Goal: Task Accomplishment & Management: Manage account settings

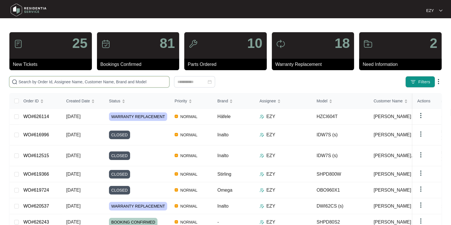
click at [62, 83] on input "text" at bounding box center [93, 82] width 148 height 6
paste input "626243"
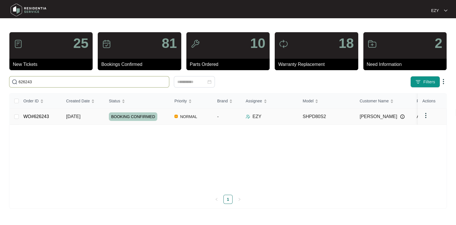
type input "626243"
click at [58, 115] on td "WO#626243" at bounding box center [40, 117] width 43 height 16
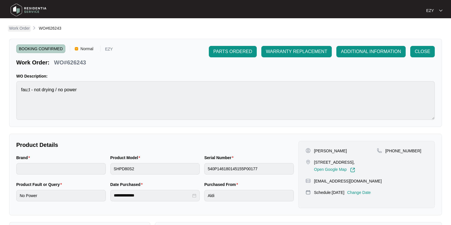
click at [11, 29] on p "Work Order" at bounding box center [19, 28] width 21 height 6
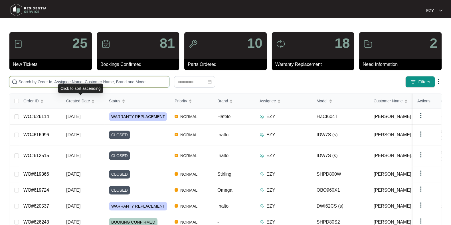
click at [75, 82] on input "text" at bounding box center [93, 82] width 148 height 6
paste input "626114"
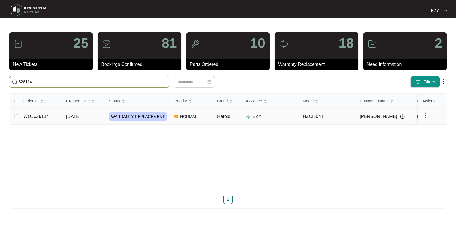
type input "626114"
click at [57, 117] on td "WO#626114" at bounding box center [40, 117] width 43 height 16
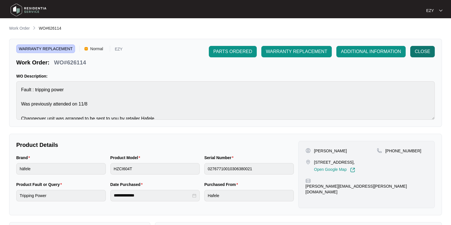
click at [425, 52] on span "CLOSE" at bounding box center [421, 51] width 15 height 7
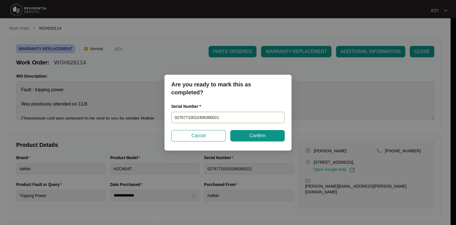
click at [236, 115] on input "02767710010306380021" at bounding box center [227, 117] width 113 height 11
click at [247, 134] on button "Confirm" at bounding box center [257, 135] width 54 height 11
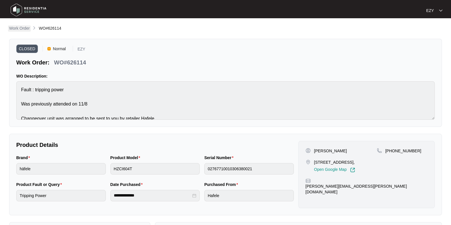
click at [27, 28] on p "Work Order" at bounding box center [19, 28] width 21 height 6
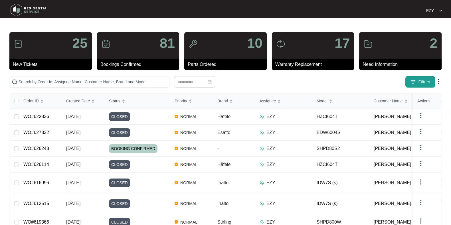
click at [410, 81] on button "Filters" at bounding box center [420, 81] width 30 height 11
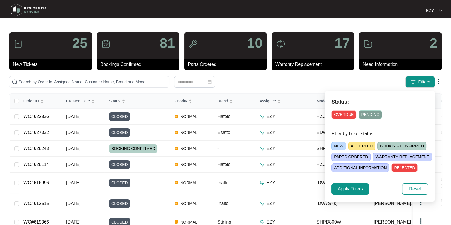
click at [364, 144] on span "ACCEPTED" at bounding box center [361, 146] width 27 height 9
click at [344, 187] on span "Apply Filters" at bounding box center [350, 189] width 25 height 7
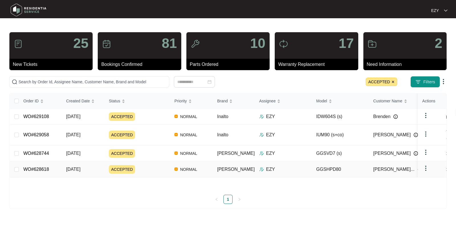
click at [152, 165] on div "ACCEPTED" at bounding box center [139, 169] width 61 height 9
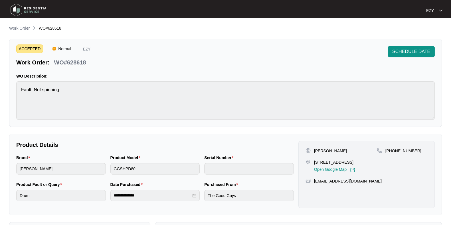
click at [75, 62] on p "WO#628618" at bounding box center [70, 62] width 32 height 8
copy p "628618"
click at [17, 29] on p "Work Order" at bounding box center [19, 28] width 21 height 6
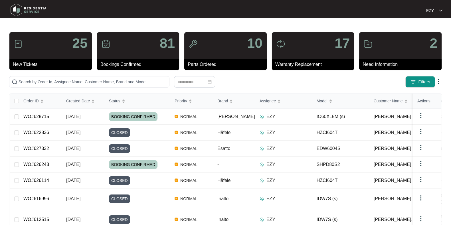
click at [56, 74] on div "25 New Tickets 81 Bookings Confirmed 10 Parts Ordered 17 Warranty Replacement 2…" at bounding box center [225, 164] width 432 height 265
click at [64, 82] on input "text" at bounding box center [93, 82] width 148 height 6
paste input "621383"
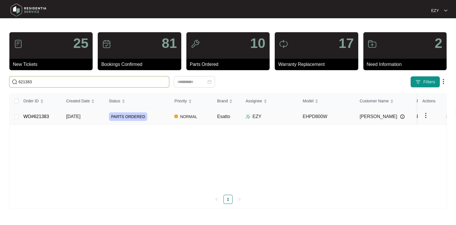
type input "621383"
click at [57, 120] on td "WO#621383" at bounding box center [40, 117] width 43 height 16
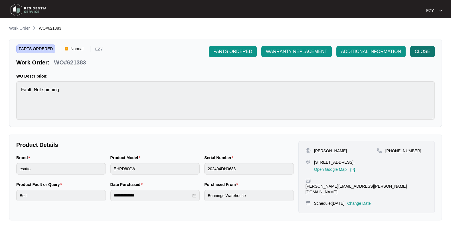
click at [428, 54] on span "CLOSE" at bounding box center [421, 51] width 15 height 7
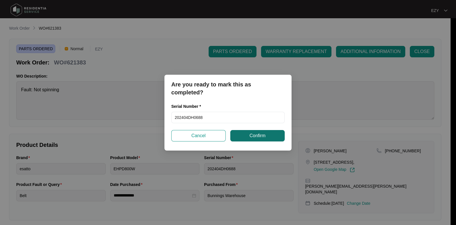
click at [249, 136] on button "Confirm" at bounding box center [257, 135] width 54 height 11
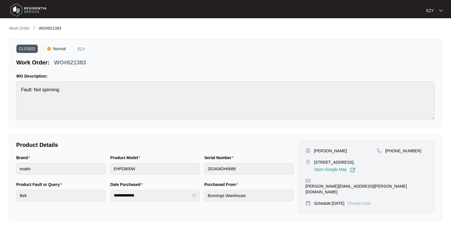
click at [19, 25] on main "**********" at bounding box center [225, 161] width 451 height 322
click at [21, 26] on p "Work Order" at bounding box center [19, 28] width 21 height 6
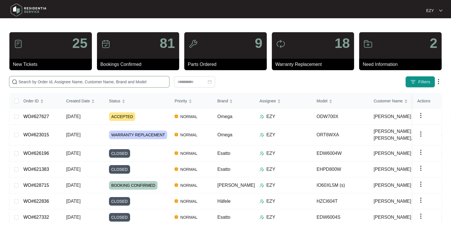
click at [130, 80] on input "text" at bounding box center [93, 82] width 148 height 6
paste input "627627"
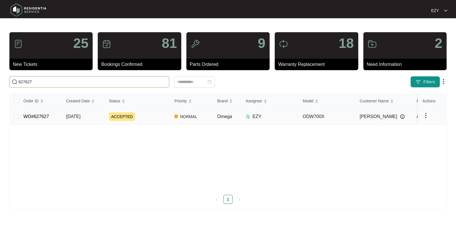
type input "627627"
click at [143, 119] on div "ACCEPTED" at bounding box center [139, 116] width 61 height 9
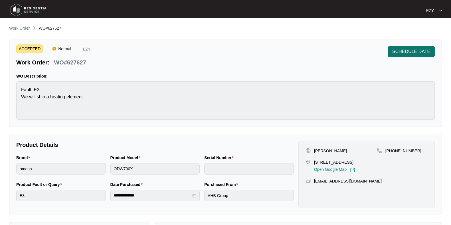
click at [412, 52] on span "SCHEDULE DATE" at bounding box center [411, 51] width 38 height 7
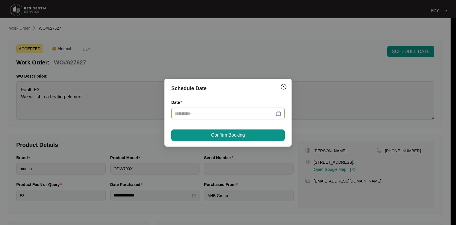
click at [218, 113] on input "Date" at bounding box center [225, 113] width 100 height 6
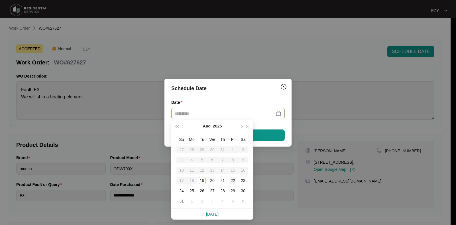
click at [232, 181] on div "22" at bounding box center [232, 180] width 7 height 7
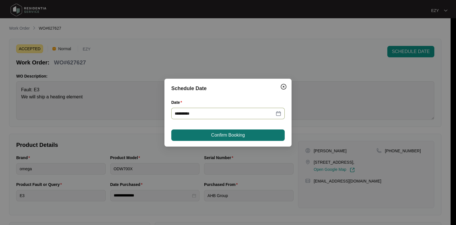
type input "**********"
click at [233, 132] on span "Confirm Booking" at bounding box center [228, 135] width 34 height 7
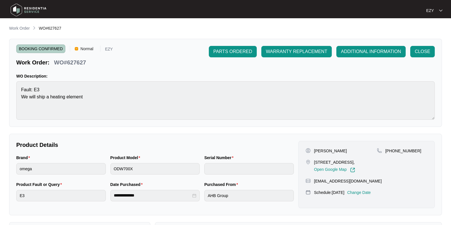
click at [19, 26] on span "Work Order" at bounding box center [19, 28] width 21 height 5
click at [23, 29] on p "Work Order" at bounding box center [19, 28] width 21 height 6
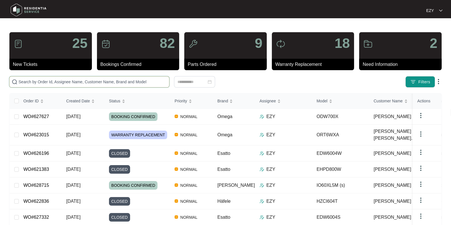
click at [146, 84] on input "text" at bounding box center [93, 82] width 148 height 6
paste input "626814"
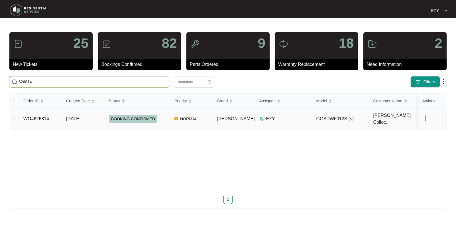
type input "626814"
click at [56, 118] on td "WO#626814" at bounding box center [40, 119] width 43 height 21
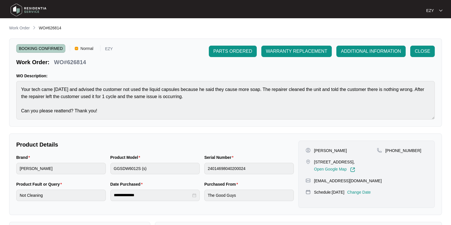
scroll to position [99, 0]
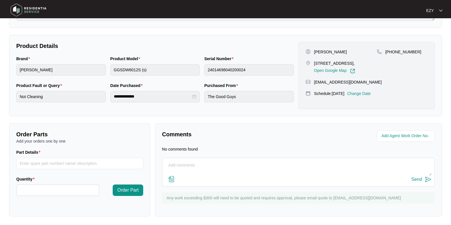
click at [210, 169] on textarea at bounding box center [298, 168] width 266 height 15
paste textarea "Machine leaking from the frame when the water gets hot. Please advise. When cha…"
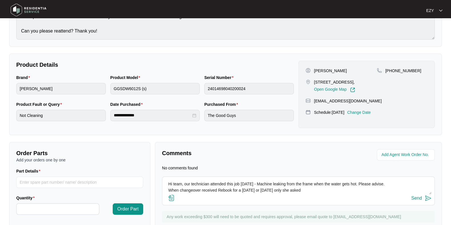
scroll to position [0, 0]
click at [259, 183] on textarea "Hi team, our technician attended this job today - Machine leaking from the fram…" at bounding box center [298, 187] width 266 height 15
click at [244, 191] on textarea "Hi team, our technician attended this job today - found that the machine was le…" at bounding box center [298, 187] width 266 height 15
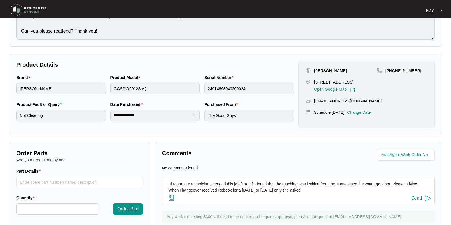
click at [244, 191] on textarea "Hi team, our technician attended this job today - found that the machine was le…" at bounding box center [298, 187] width 266 height 15
type textarea "Hi team, our technician attended this job today - found that the machine was le…"
click at [415, 199] on div "Send" at bounding box center [416, 198] width 11 height 5
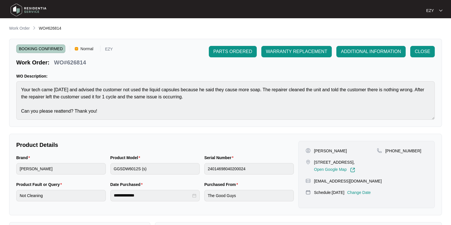
click at [15, 24] on main "**********" at bounding box center [225, 189] width 451 height 378
click at [16, 27] on p "Work Order" at bounding box center [19, 28] width 21 height 6
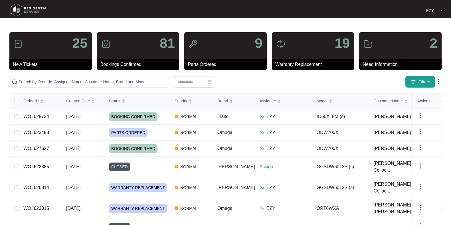
click at [423, 82] on span "Filters" at bounding box center [424, 82] width 12 height 6
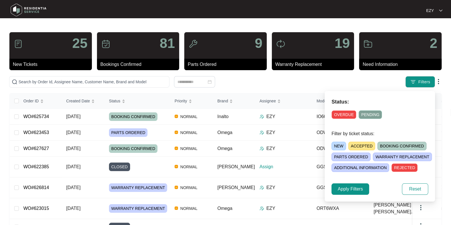
click at [332, 144] on span "NEW" at bounding box center [338, 146] width 15 height 9
click at [352, 186] on span "Apply Filters" at bounding box center [350, 189] width 25 height 7
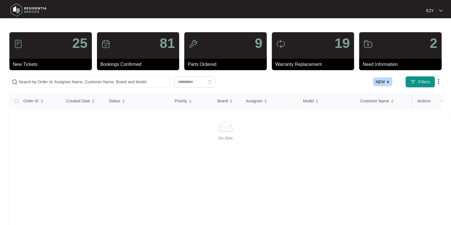
click at [387, 82] on img at bounding box center [387, 81] width 3 height 3
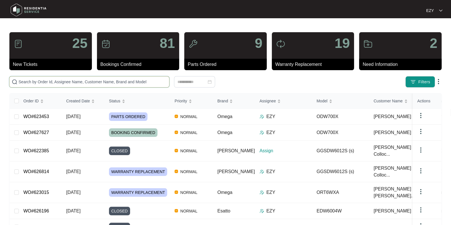
click at [94, 80] on input "text" at bounding box center [93, 82] width 148 height 6
paste input "599564"
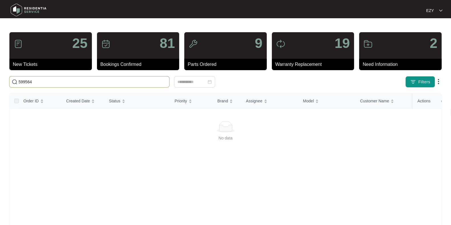
click at [112, 80] on input "599564" at bounding box center [93, 82] width 148 height 6
paste input "624181"
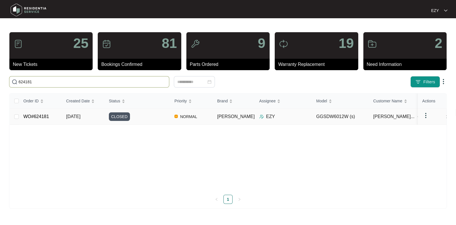
type input "624181"
click at [149, 117] on div "CLOSED" at bounding box center [139, 116] width 61 height 9
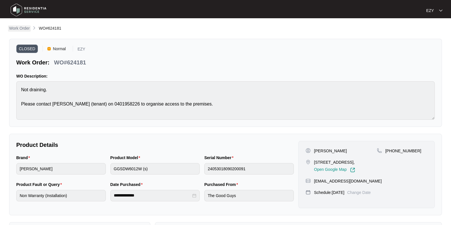
click at [22, 29] on p "Work Order" at bounding box center [19, 28] width 21 height 6
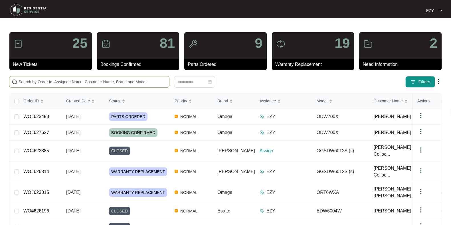
click at [111, 83] on input "text" at bounding box center [93, 82] width 148 height 6
paste input "625734"
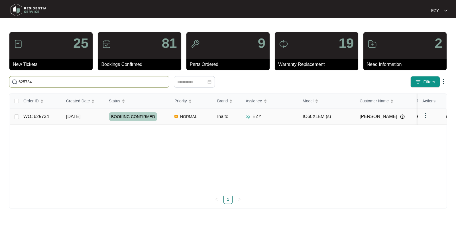
type input "625734"
click at [164, 117] on div "BOOKING CONFIRMED" at bounding box center [139, 116] width 61 height 9
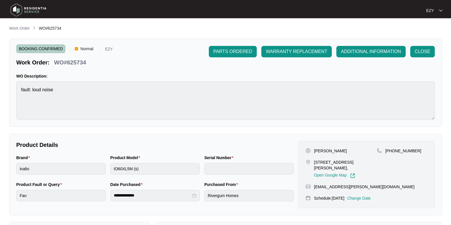
scroll to position [153, 0]
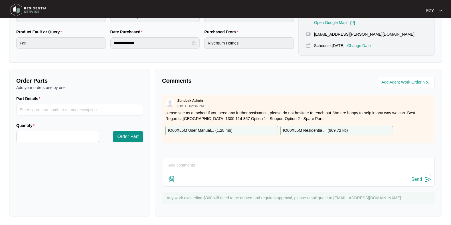
click at [230, 174] on textarea at bounding box center [298, 168] width 266 height 15
paste textarea "Checked and confirmed fault. Order new fan motor and ring element please Job se…"
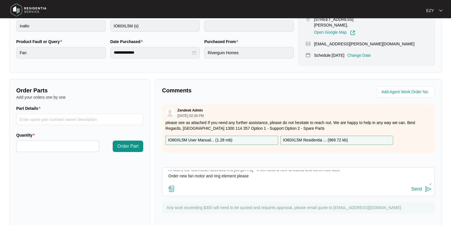
scroll to position [0, 0]
click at [167, 178] on textarea "Hi team, our technician attended this job [DATE] - it will need a new Checked a…" at bounding box center [298, 177] width 266 height 15
click at [254, 174] on textarea "Hi team, our technician attended this job [DATE] - it will need a new fan motor…" at bounding box center [298, 177] width 266 height 15
click at [394, 175] on textarea "Hi team, our technician attended this job [DATE] - checked and confirmed fault,…" at bounding box center [298, 177] width 266 height 15
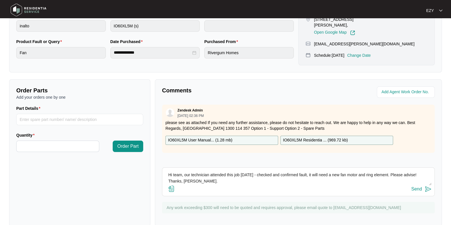
type textarea "Hi team, our technician attended this job [DATE] - checked and confirmed fault,…"
click at [417, 186] on div "Send" at bounding box center [416, 188] width 11 height 5
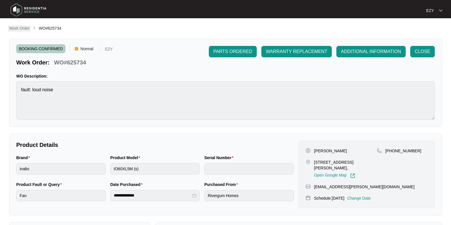
click at [23, 32] on link "Work Order" at bounding box center [19, 28] width 23 height 6
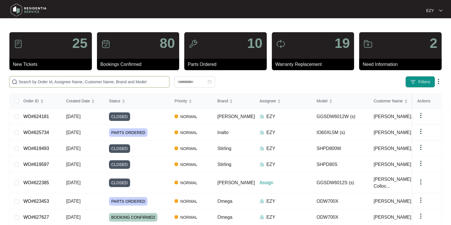
click at [61, 78] on span at bounding box center [89, 81] width 160 height 11
paste input "624181"
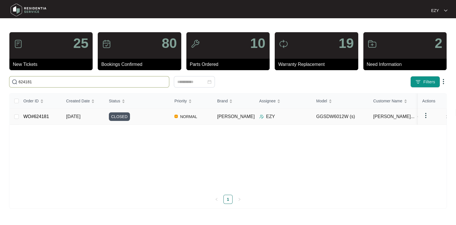
type input "624181"
click at [57, 117] on td "WO#624181" at bounding box center [40, 117] width 43 height 16
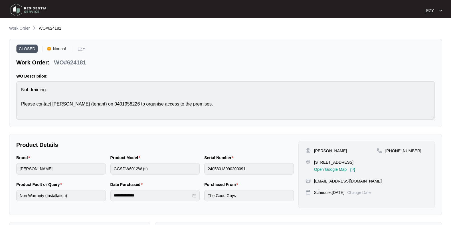
scroll to position [92, 0]
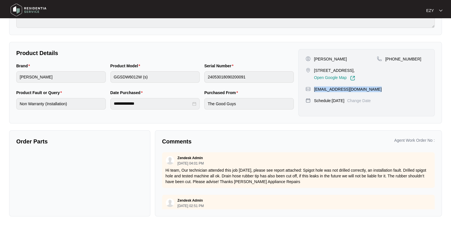
drag, startPoint x: 370, startPoint y: 92, endPoint x: 314, endPoint y: 94, distance: 56.2
click at [314, 92] on div "[EMAIL_ADDRESS][DOMAIN_NAME]" at bounding box center [366, 89] width 122 height 6
copy p "[EMAIL_ADDRESS][DOMAIN_NAME]"
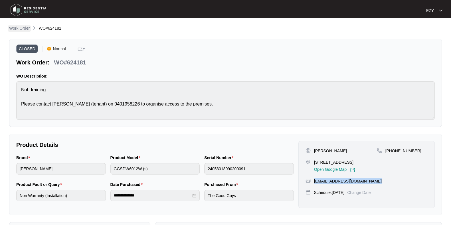
click at [18, 28] on p "Work Order" at bounding box center [19, 28] width 21 height 6
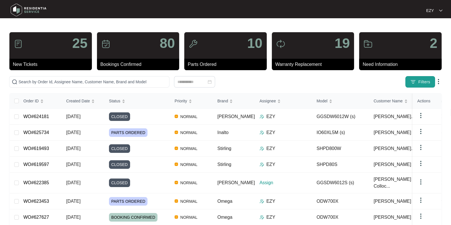
click at [422, 84] on span "Filters" at bounding box center [424, 82] width 12 height 6
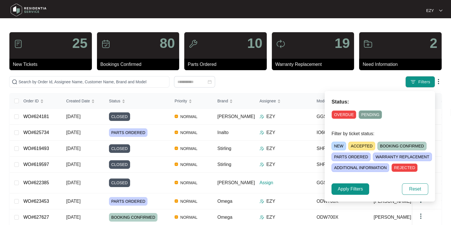
click at [332, 146] on span "NEW" at bounding box center [338, 146] width 15 height 9
click at [346, 183] on button "Apply Filters" at bounding box center [350, 188] width 38 height 11
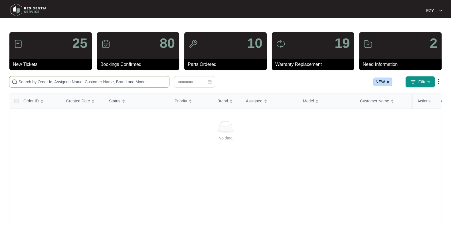
click at [70, 84] on input "text" at bounding box center [93, 82] width 148 height 6
paste input "627177"
type input "627177"
click at [387, 80] on img at bounding box center [387, 81] width 3 height 3
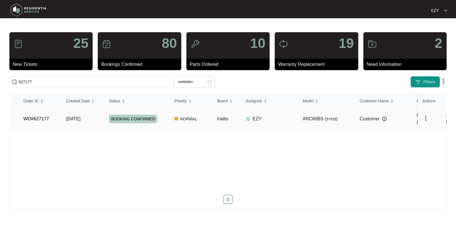
click at [168, 116] on div "BOOKING CONFIRMED" at bounding box center [139, 119] width 61 height 9
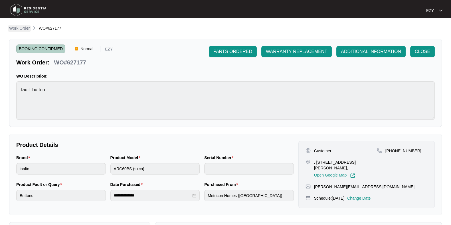
click at [24, 27] on p "Work Order" at bounding box center [19, 28] width 21 height 6
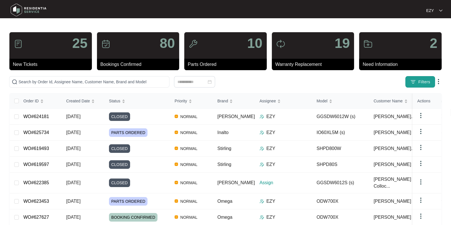
click at [412, 83] on img "button" at bounding box center [413, 82] width 6 height 6
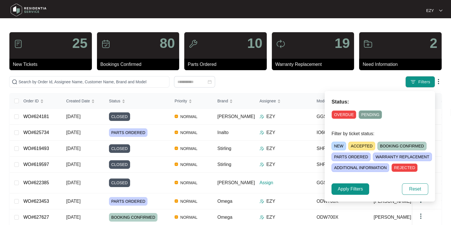
click at [338, 146] on span "NEW" at bounding box center [338, 146] width 15 height 9
click at [349, 192] on button "Apply Filters" at bounding box center [350, 188] width 38 height 11
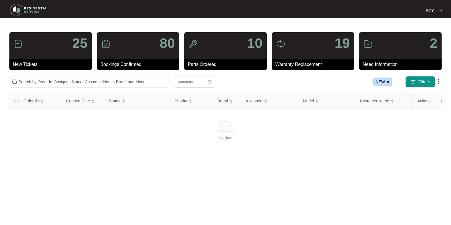
click at [389, 83] on img at bounding box center [387, 81] width 3 height 3
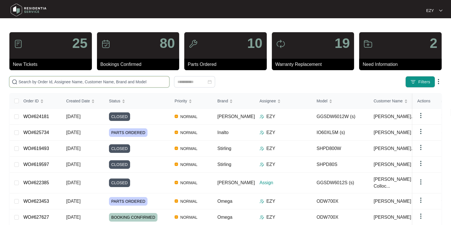
click at [121, 80] on input "text" at bounding box center [93, 82] width 148 height 6
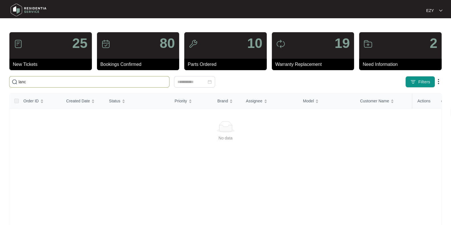
type input "lanc"
click at [113, 86] on span "lanc" at bounding box center [89, 81] width 160 height 11
click at [107, 84] on input "lanc" at bounding box center [93, 82] width 148 height 6
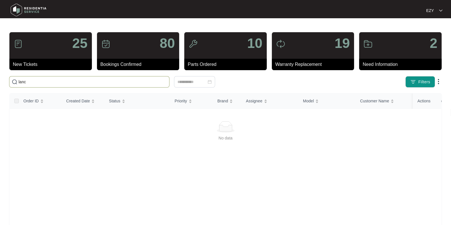
click at [107, 84] on input "lanc" at bounding box center [93, 82] width 148 height 6
